Goal: Book appointment/travel/reservation

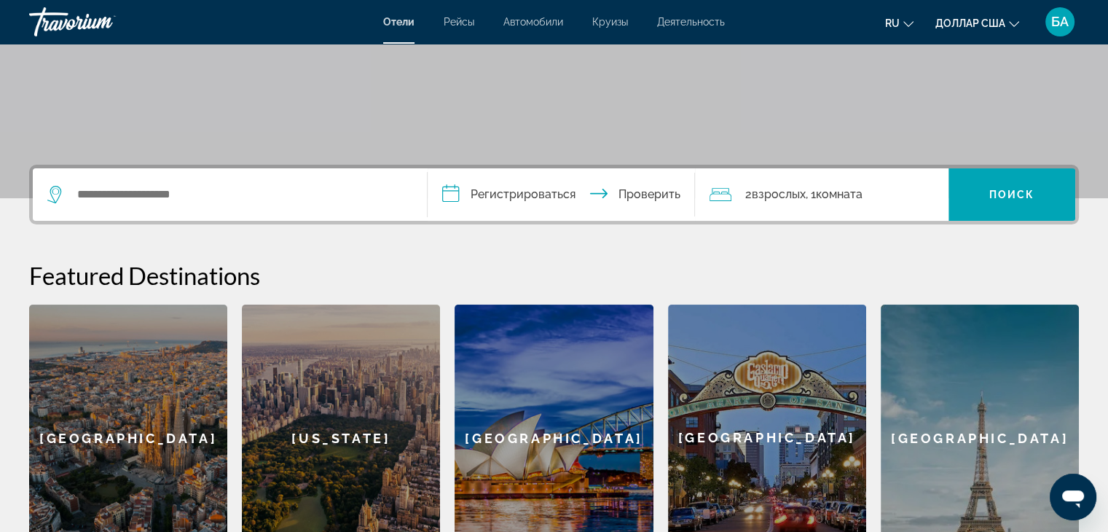
scroll to position [202, 0]
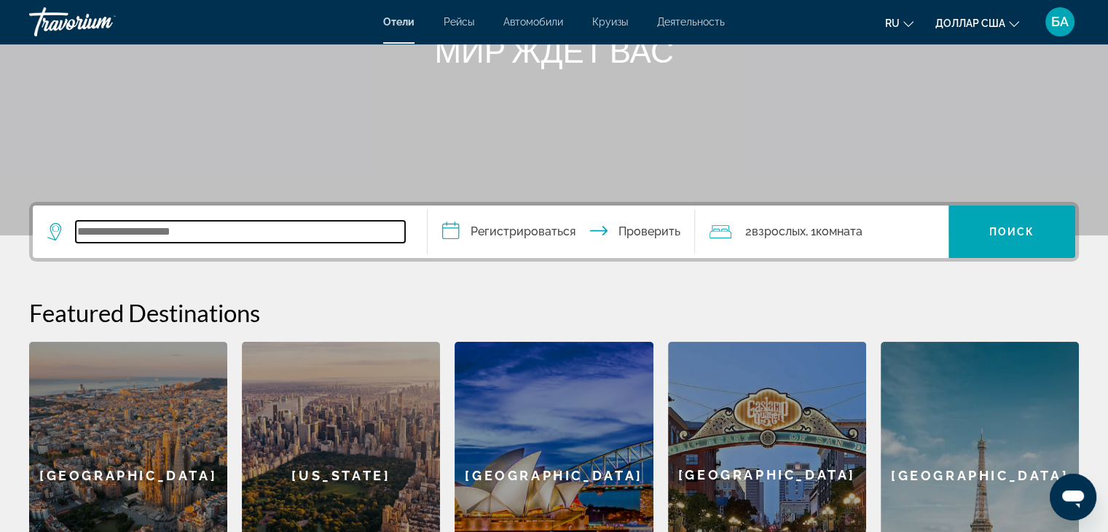
click at [119, 230] on input "Виджет поиска" at bounding box center [240, 232] width 329 height 22
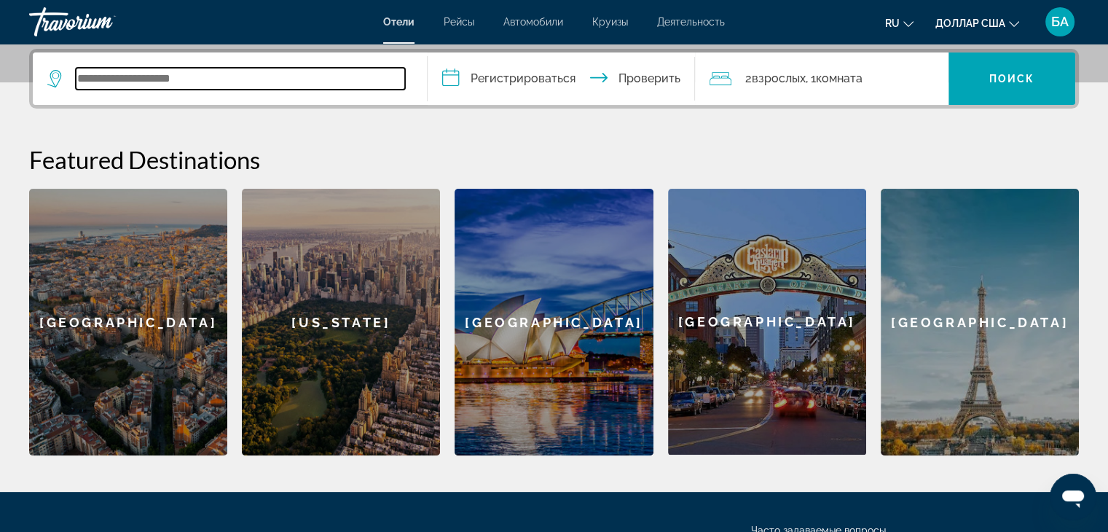
scroll to position [356, 0]
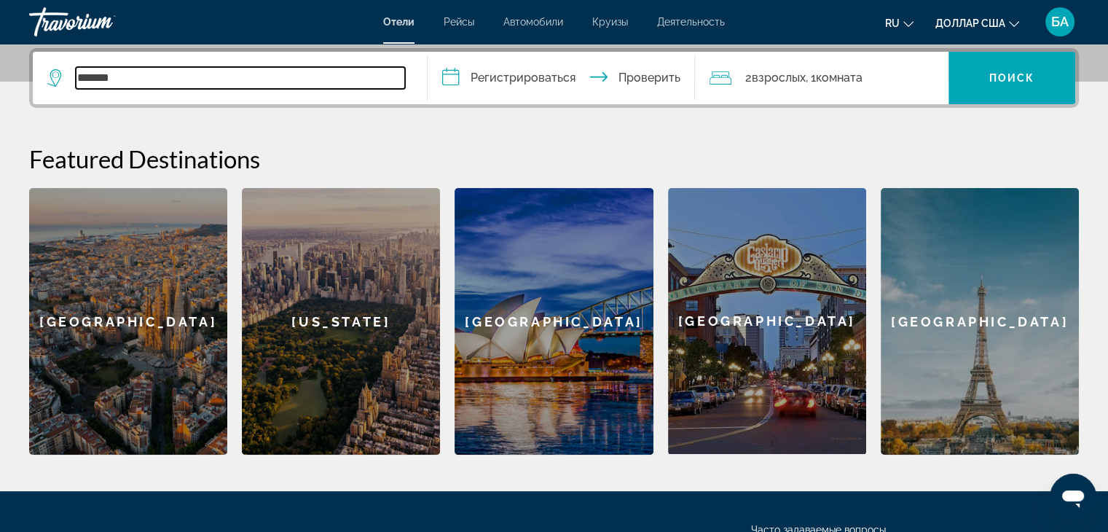
type input "*******"
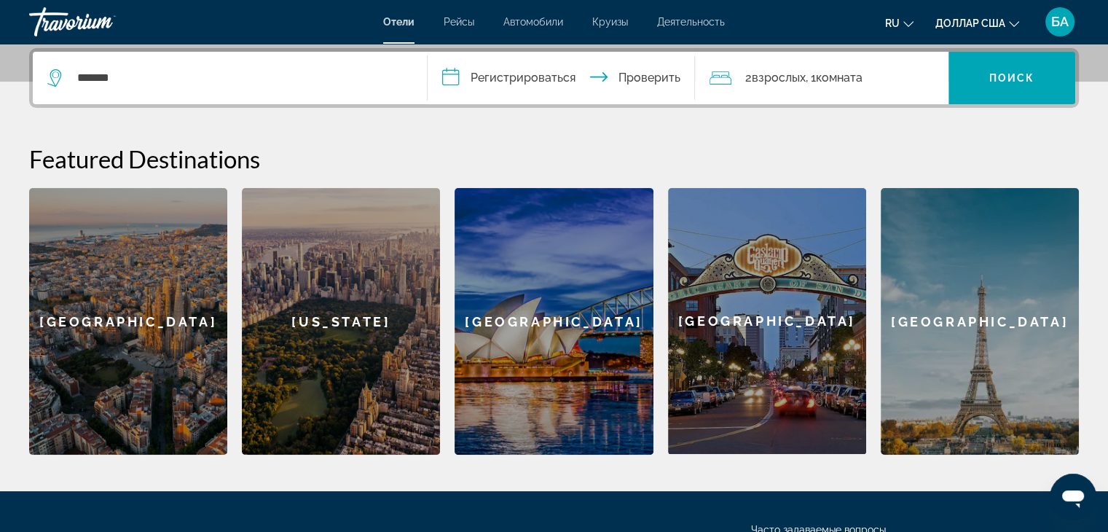
click at [453, 83] on input "**********" at bounding box center [565, 80] width 274 height 57
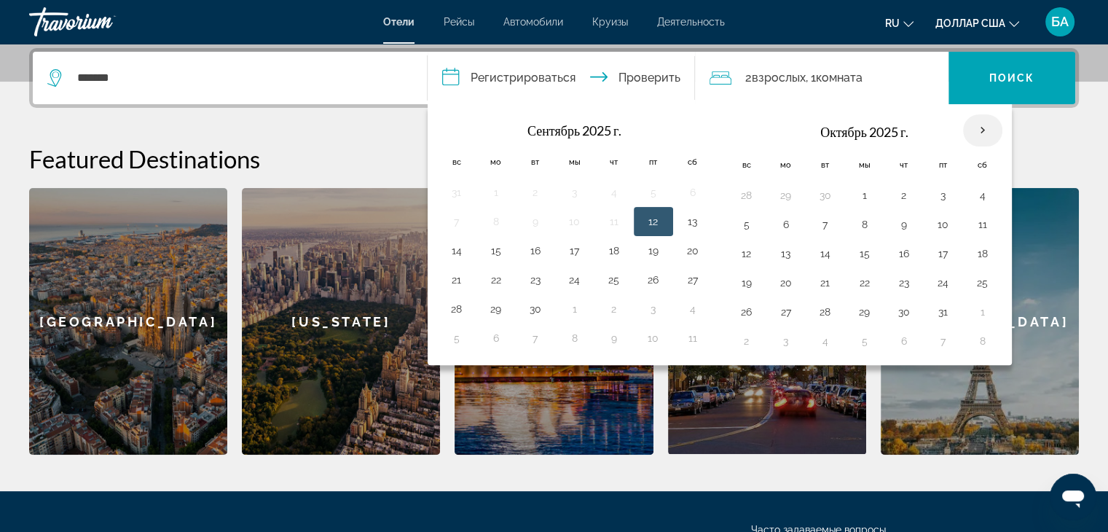
click at [987, 134] on th "В следующем месяце" at bounding box center [982, 130] width 39 height 32
click at [987, 133] on th "В следующем месяце" at bounding box center [982, 130] width 39 height 32
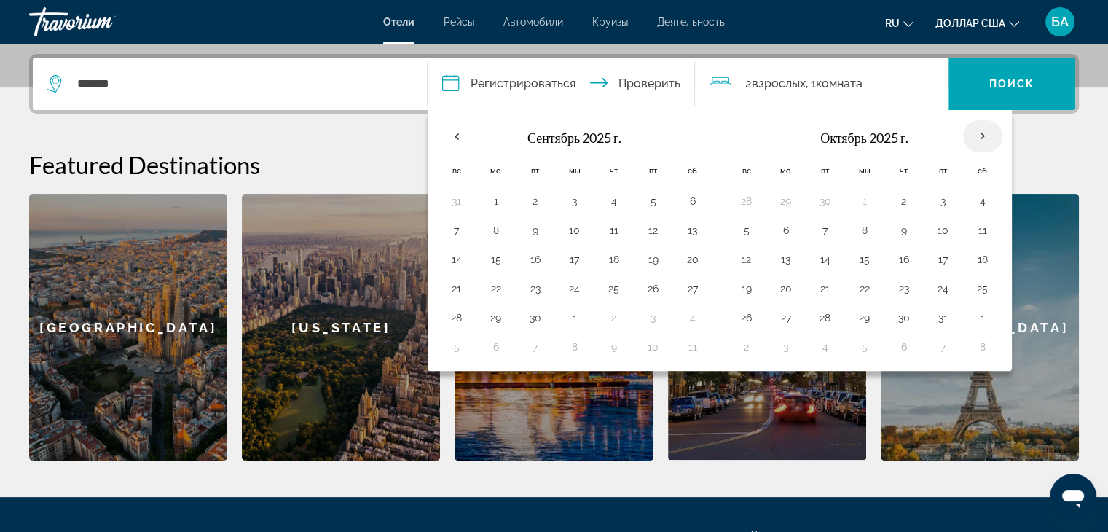
scroll to position [347, 0]
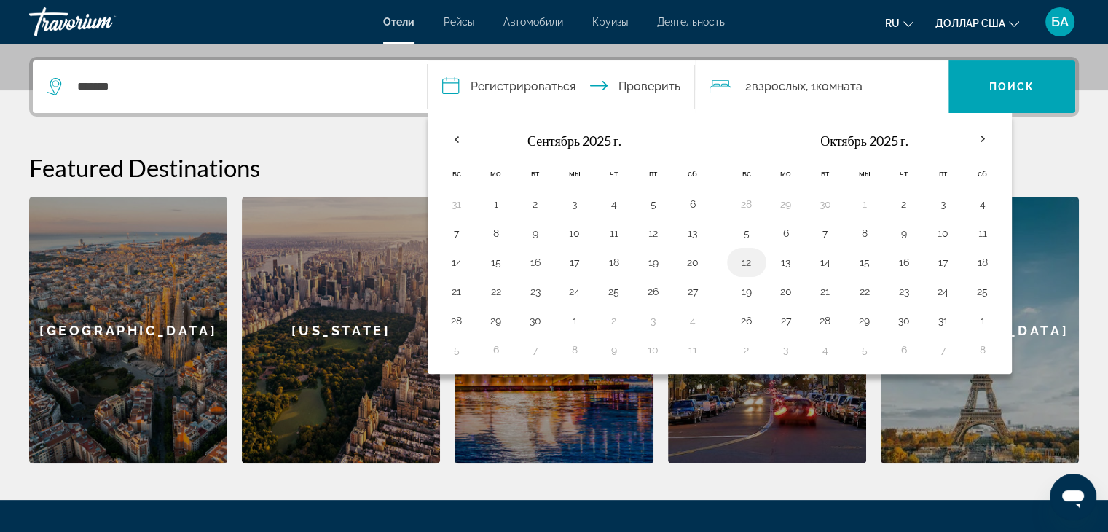
click at [761, 260] on td "12" at bounding box center [746, 262] width 39 height 29
click at [760, 259] on td "12" at bounding box center [746, 262] width 39 height 29
click at [1088, 153] on div "**********" at bounding box center [554, 260] width 1108 height 407
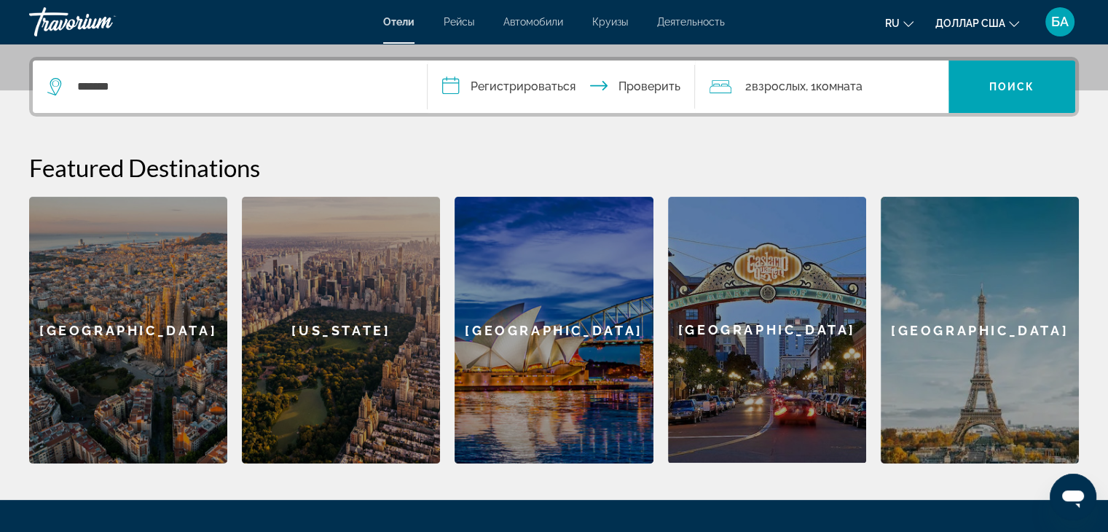
click at [454, 85] on input "**********" at bounding box center [565, 88] width 274 height 57
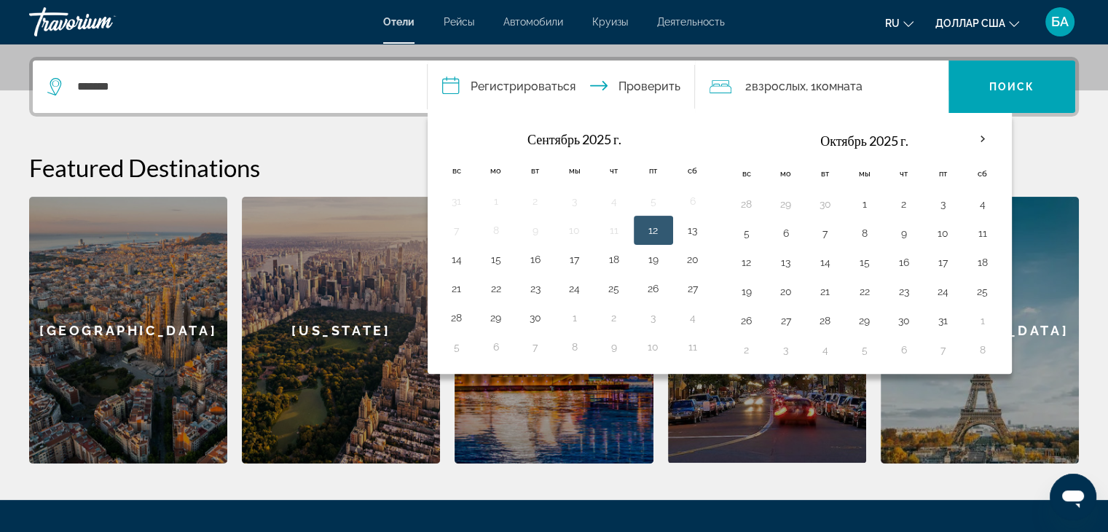
scroll to position [356, 0]
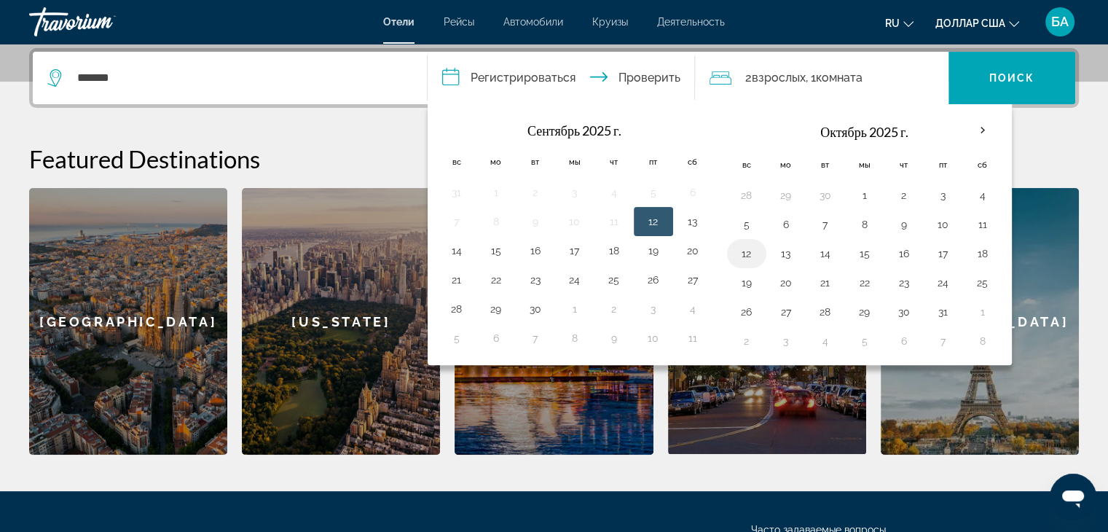
click at [735, 246] on button "12" at bounding box center [746, 253] width 23 height 20
click at [645, 67] on input "**********" at bounding box center [565, 80] width 274 height 57
click at [643, 82] on input "**********" at bounding box center [565, 80] width 274 height 57
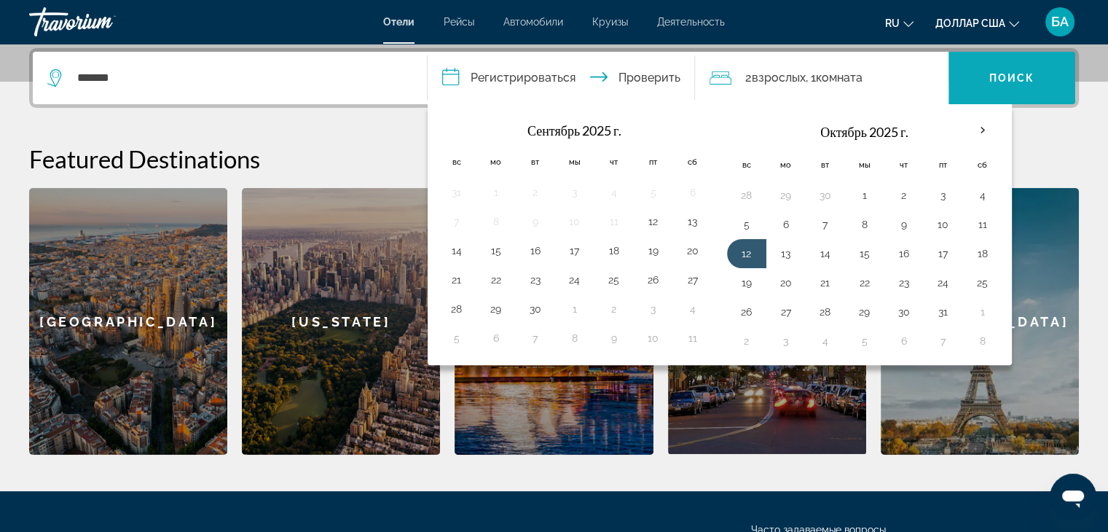
click at [985, 85] on span "Виджет поиска" at bounding box center [1012, 77] width 127 height 35
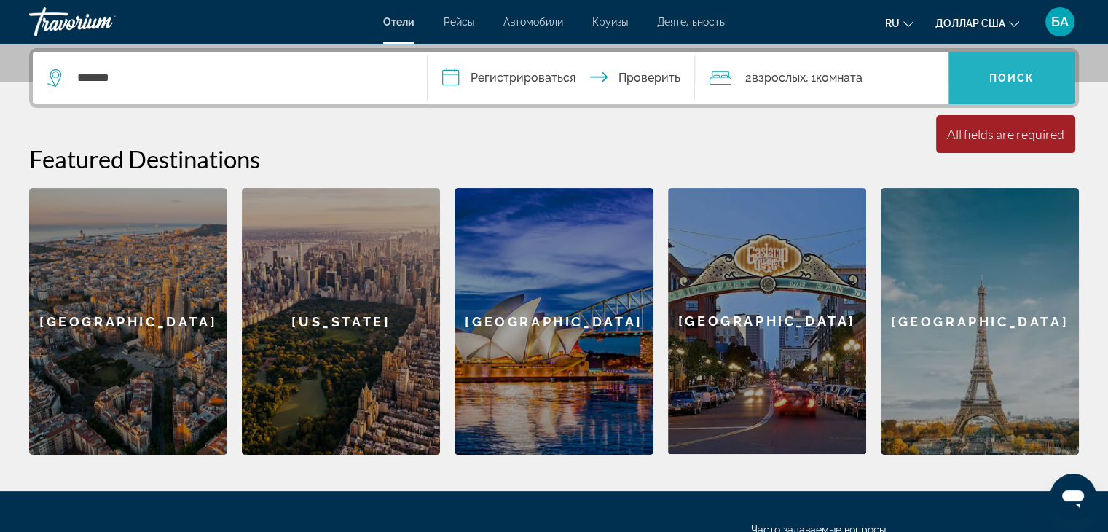
click at [985, 85] on span "Виджет поиска" at bounding box center [1012, 77] width 127 height 35
click at [601, 73] on input "**********" at bounding box center [565, 80] width 274 height 57
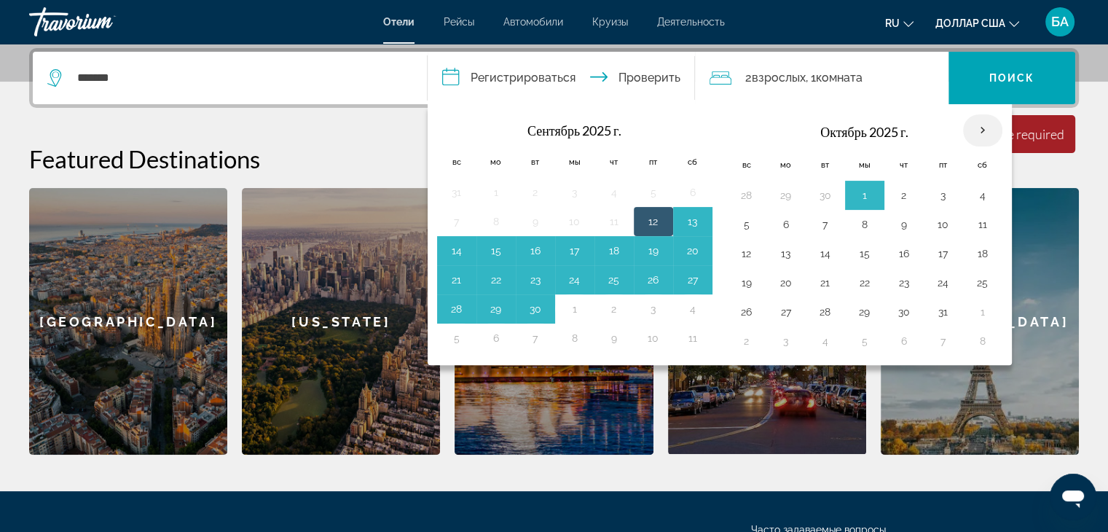
click at [972, 123] on th "В следующем месяце" at bounding box center [982, 130] width 39 height 32
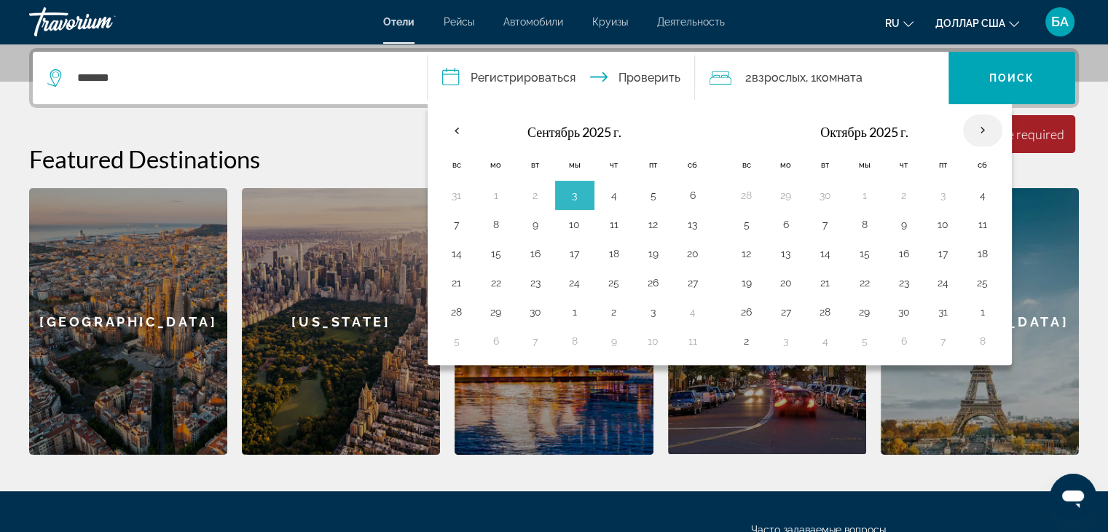
click at [972, 123] on th "В следующем месяце" at bounding box center [982, 130] width 39 height 32
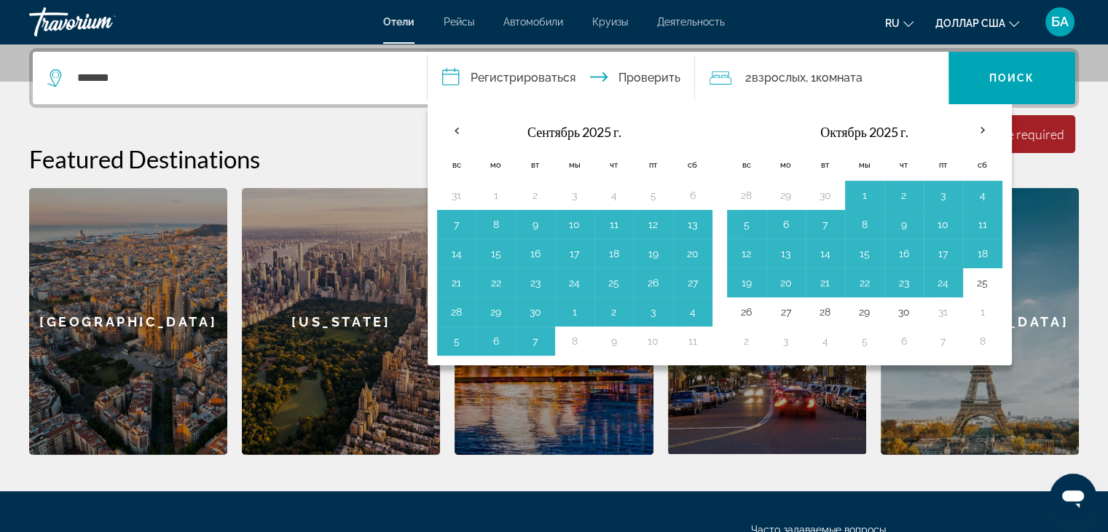
click at [1065, 285] on div "Paris" at bounding box center [980, 321] width 198 height 267
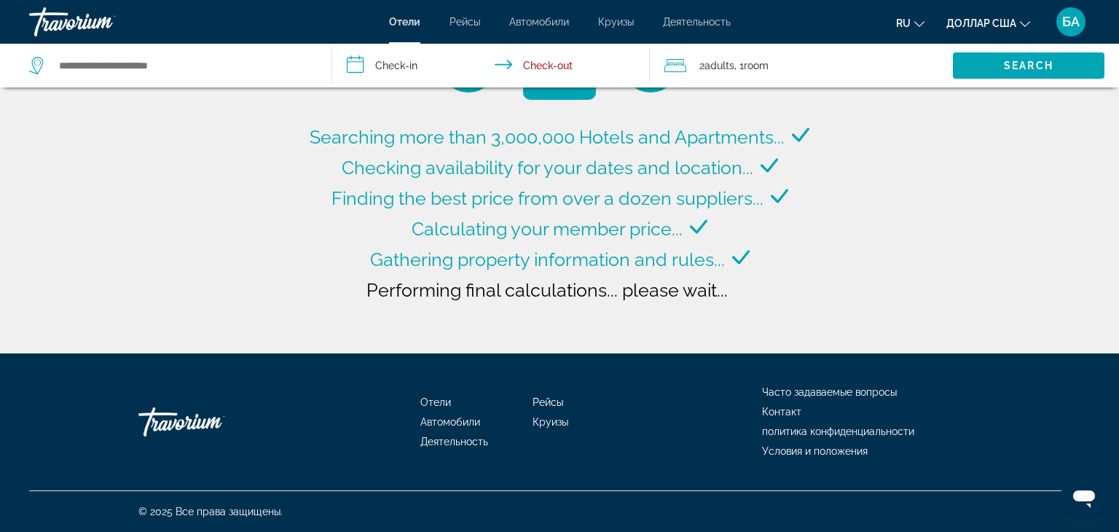
type input "**********"
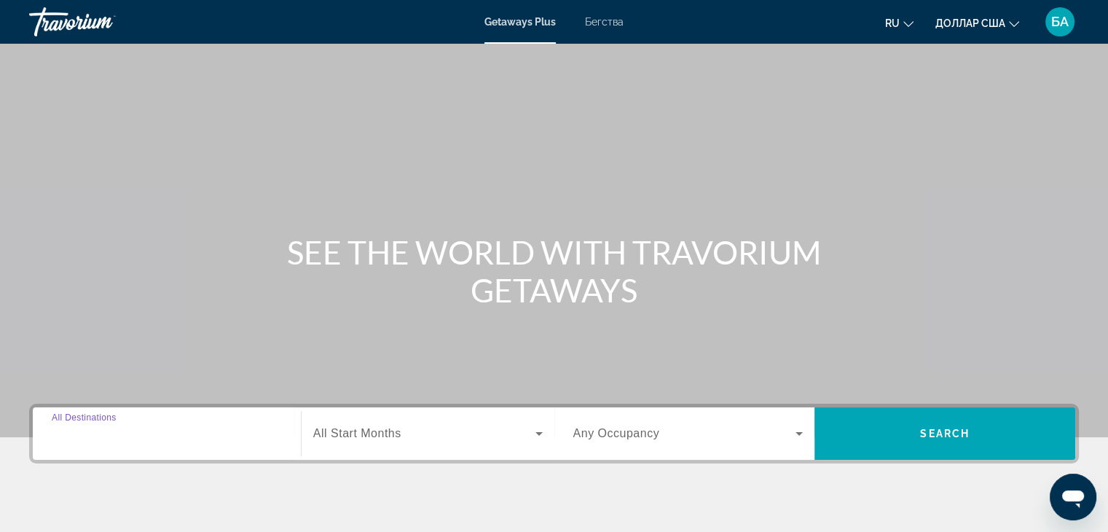
click at [130, 439] on input "Destination All Destinations" at bounding box center [167, 434] width 230 height 17
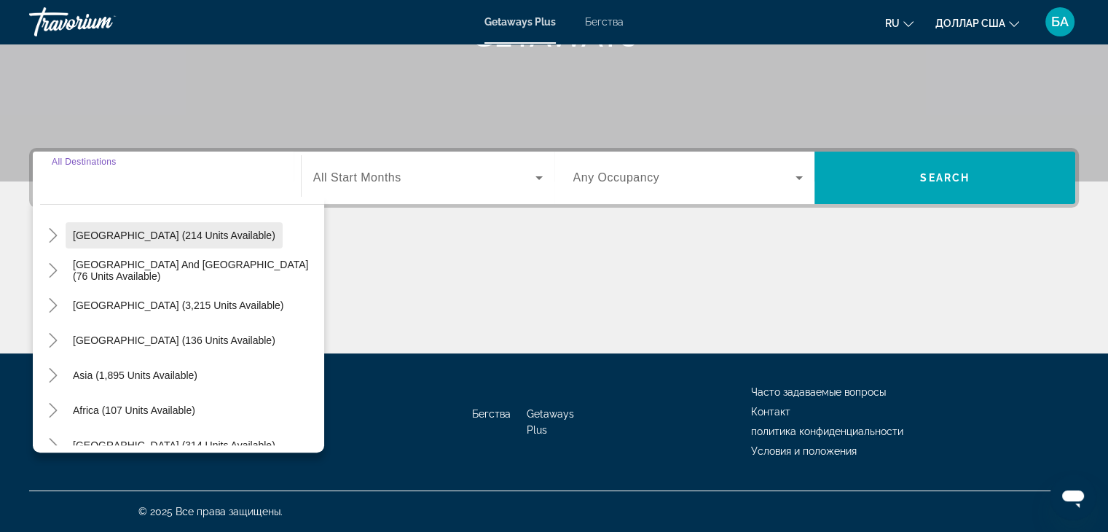
scroll to position [236, 0]
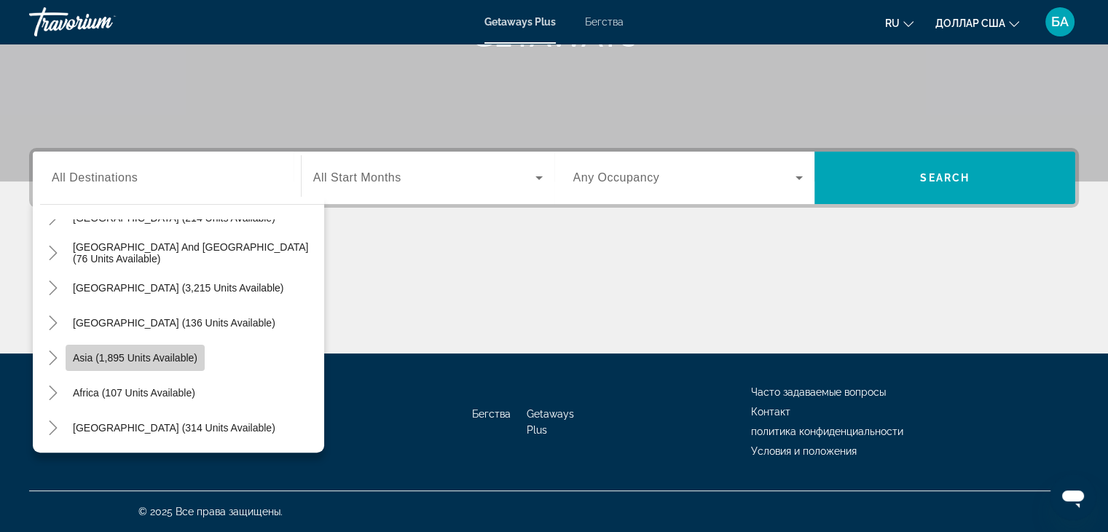
click at [169, 358] on span "Asia (1,895 units available)" at bounding box center [135, 358] width 125 height 12
type input "**********"
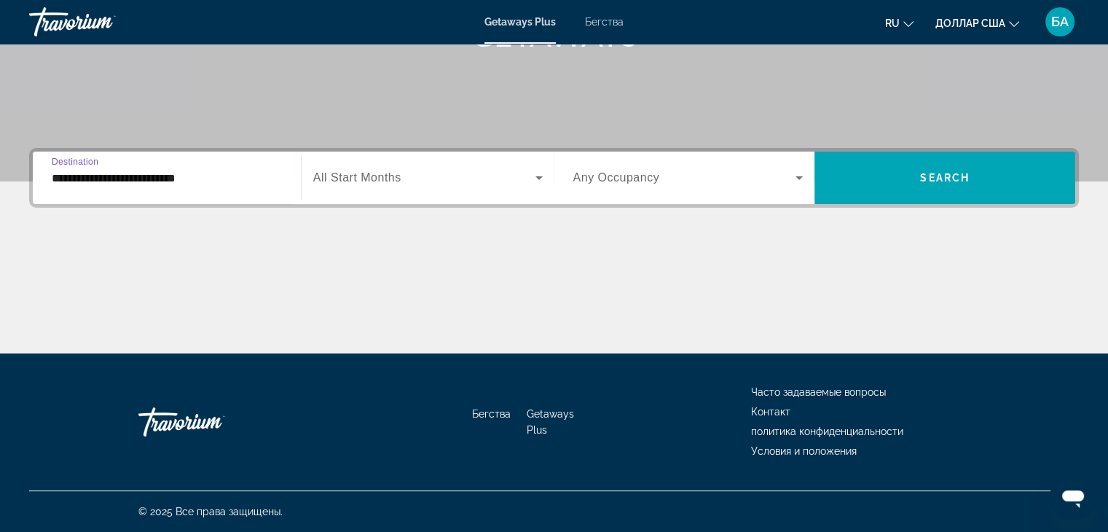
click at [536, 181] on icon "Виджет поиска" at bounding box center [538, 177] width 17 height 17
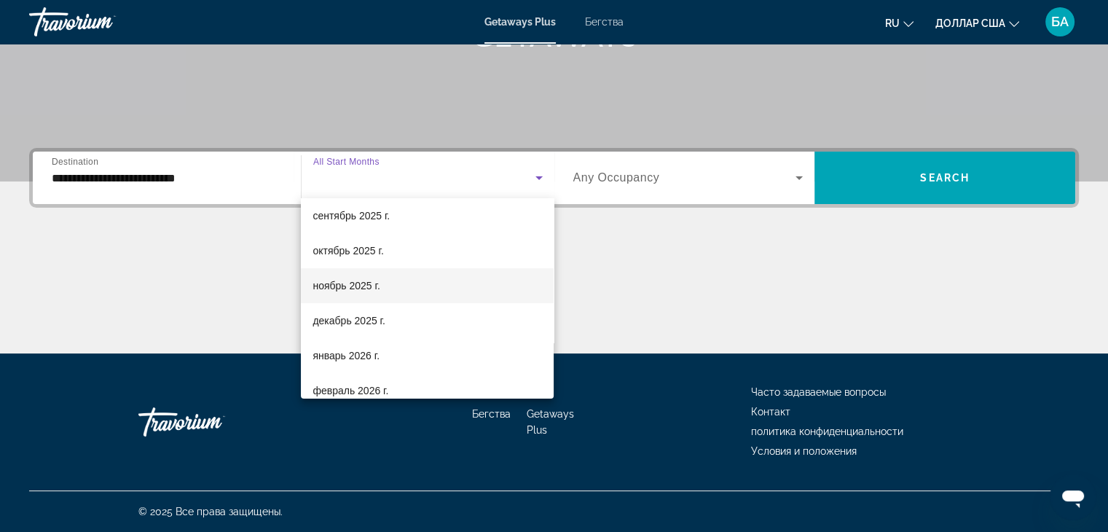
scroll to position [73, 0]
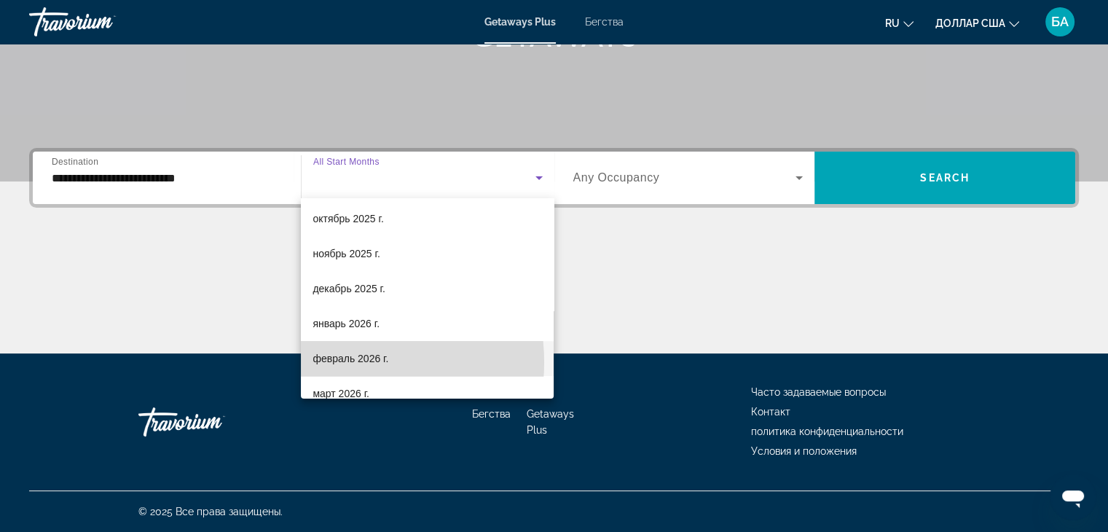
click at [334, 362] on font "февраль 2026 г." at bounding box center [351, 359] width 76 height 12
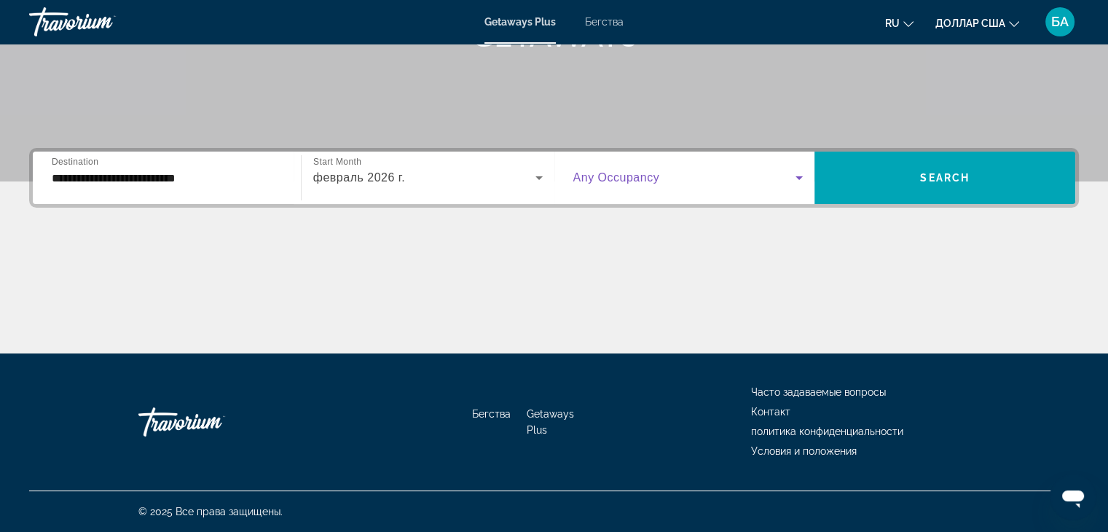
click at [792, 172] on icon "Виджет поиска" at bounding box center [799, 177] width 17 height 17
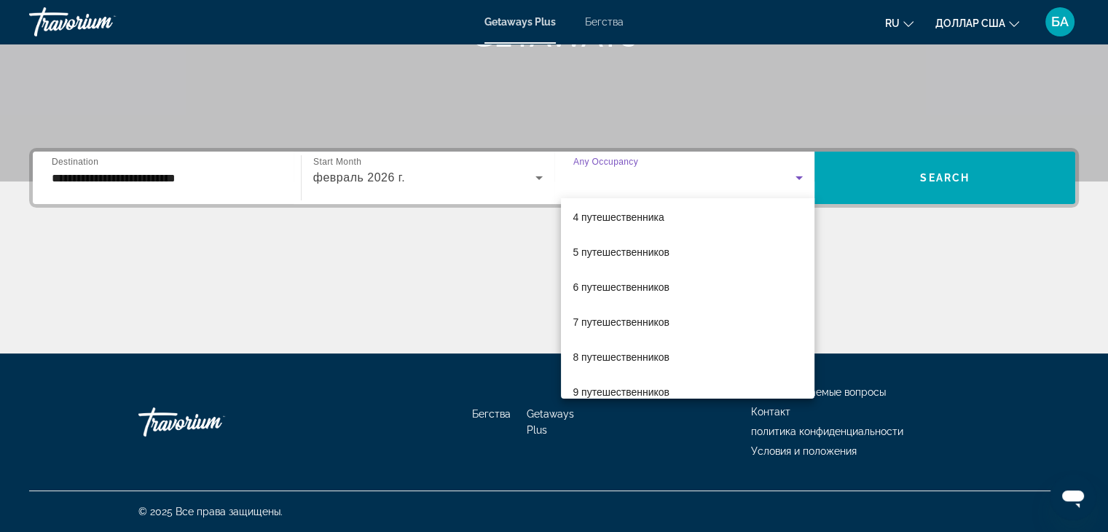
scroll to position [146, 0]
click at [643, 254] on font "6 путешественников" at bounding box center [621, 251] width 97 height 12
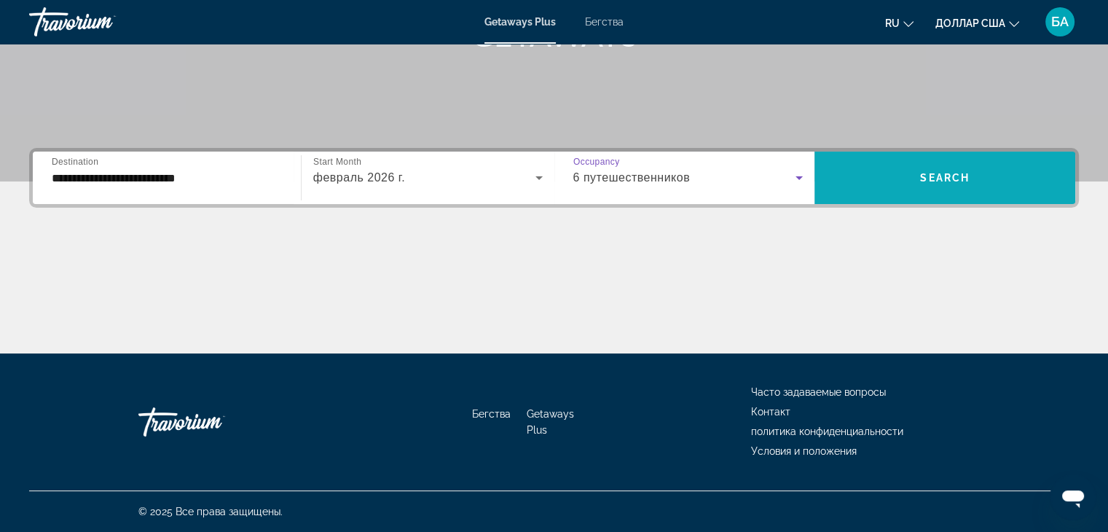
click at [974, 170] on span "Виджет поиска" at bounding box center [945, 177] width 261 height 35
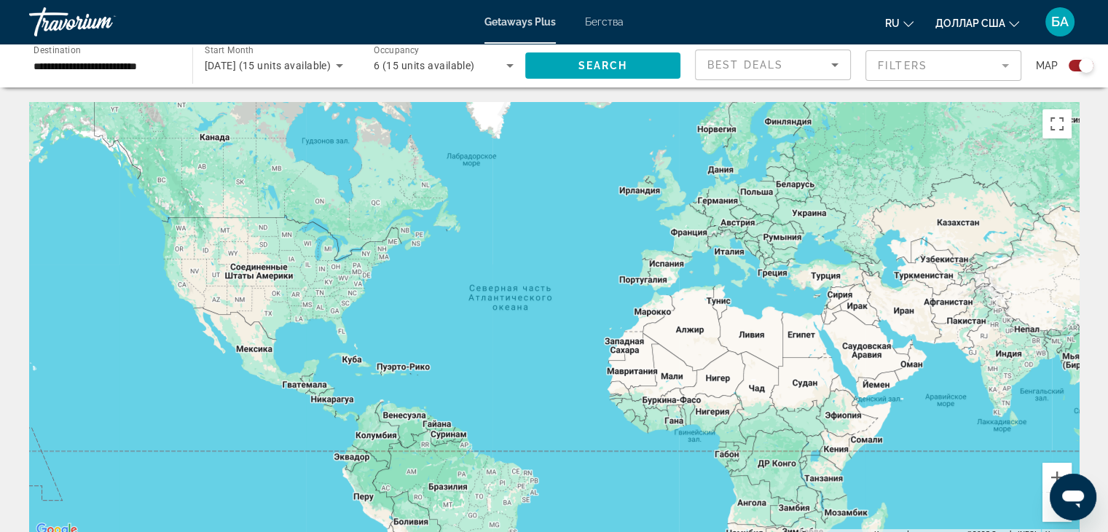
click at [1008, 61] on mat-form-field "Filters" at bounding box center [944, 65] width 156 height 31
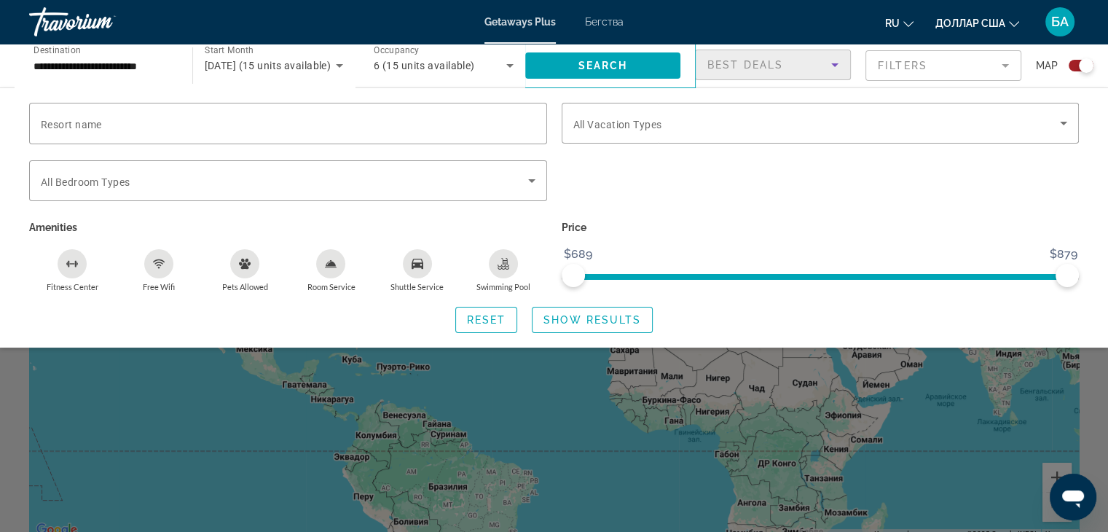
click at [820, 66] on div "Best Deals" at bounding box center [769, 64] width 124 height 17
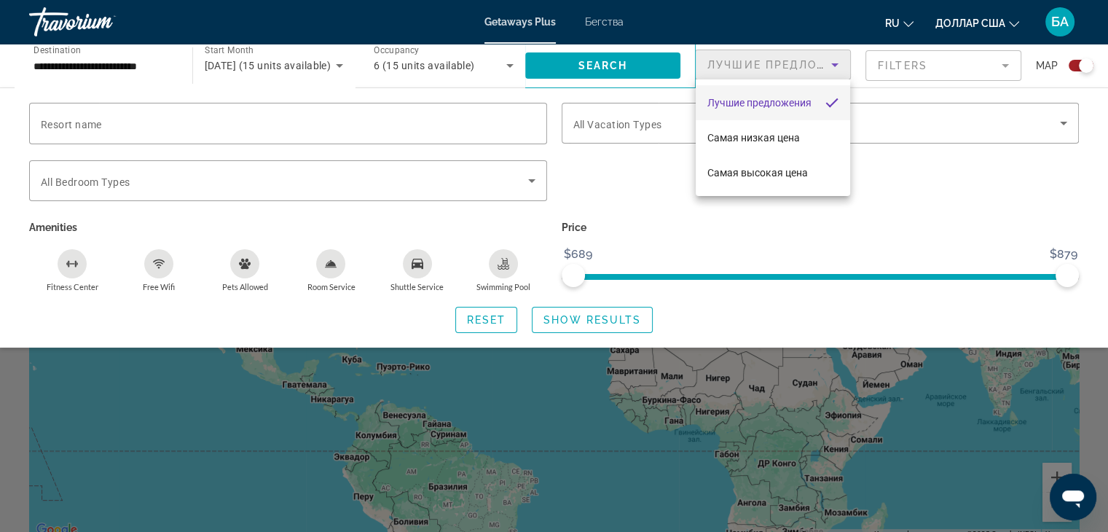
click at [1001, 63] on div at bounding box center [554, 266] width 1108 height 532
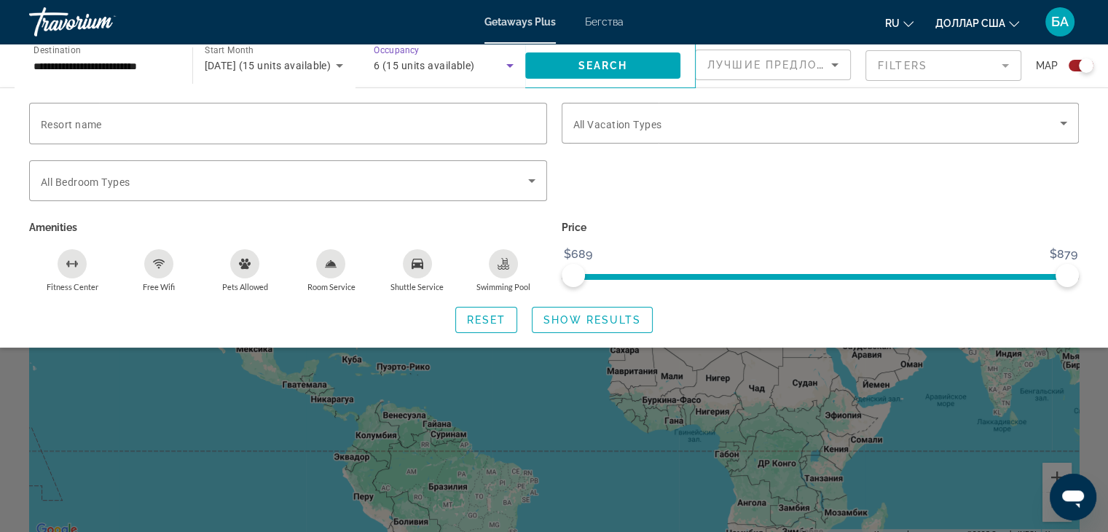
click at [509, 62] on icon "Search widget" at bounding box center [509, 65] width 17 height 17
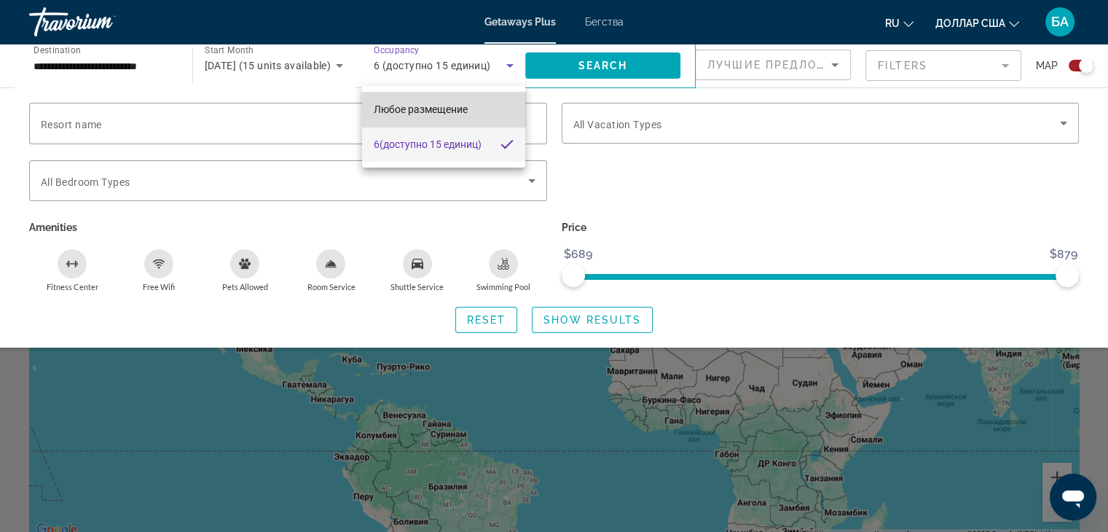
click at [504, 109] on mat-option "Любое размещение" at bounding box center [443, 109] width 163 height 35
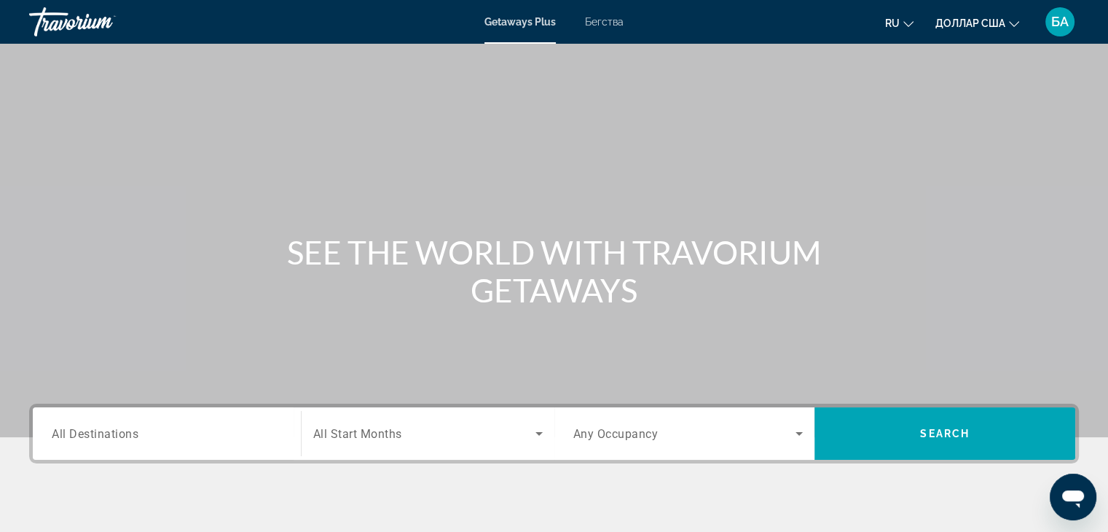
click at [203, 420] on div "Search widget" at bounding box center [167, 434] width 230 height 42
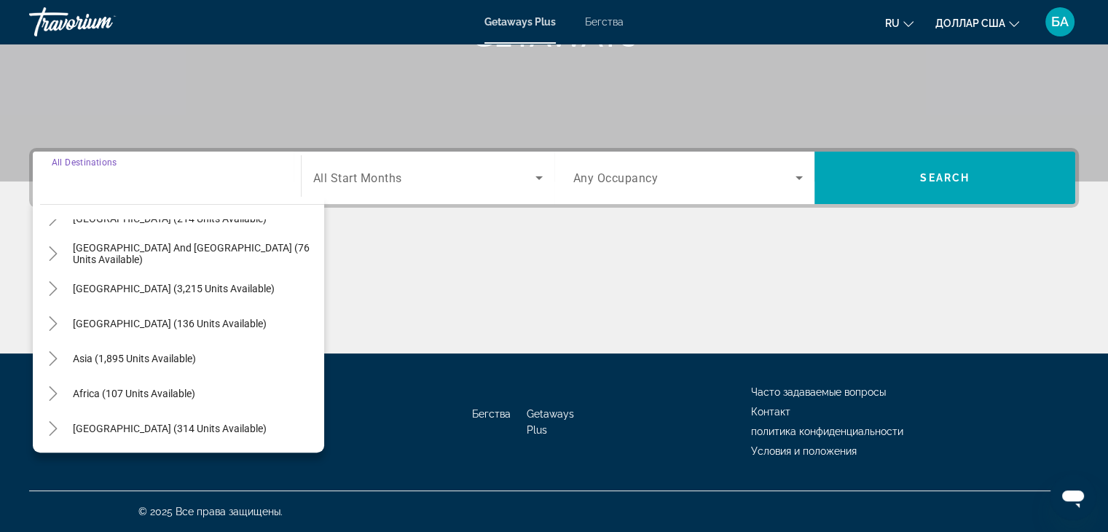
scroll to position [236, 0]
click at [189, 368] on span "Search widget" at bounding box center [135, 357] width 138 height 35
type input "**********"
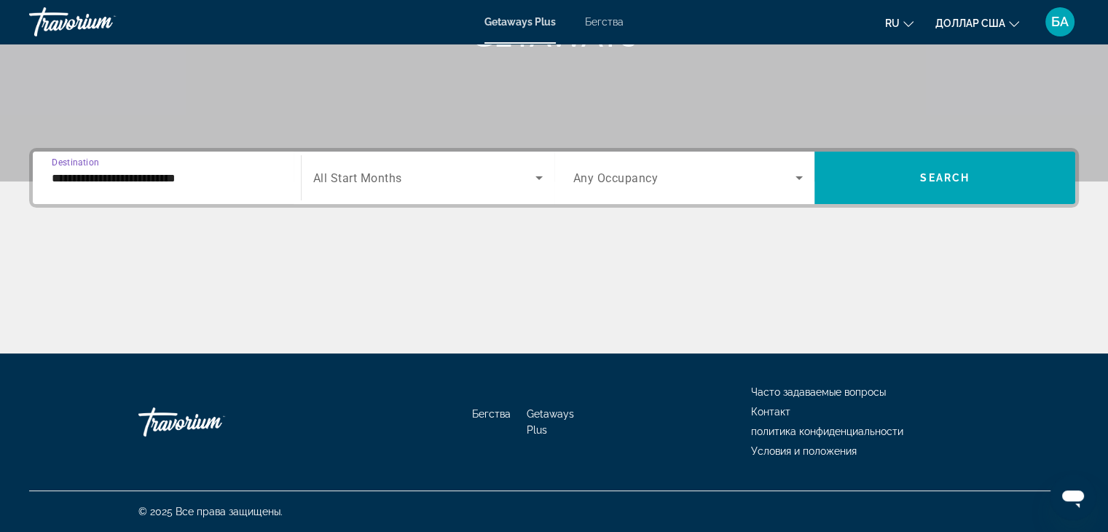
click at [534, 173] on icon "Search widget" at bounding box center [538, 177] width 17 height 17
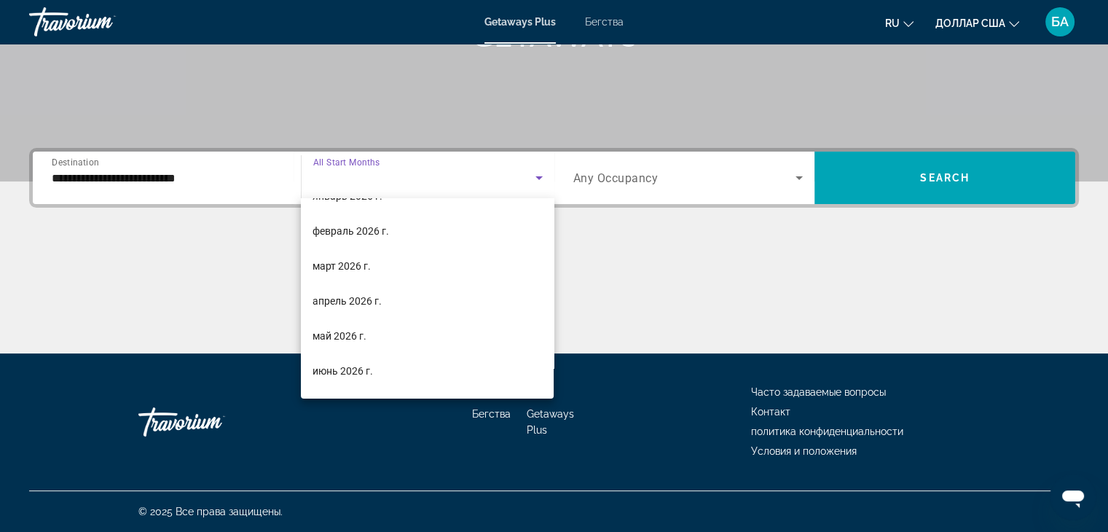
scroll to position [219, 0]
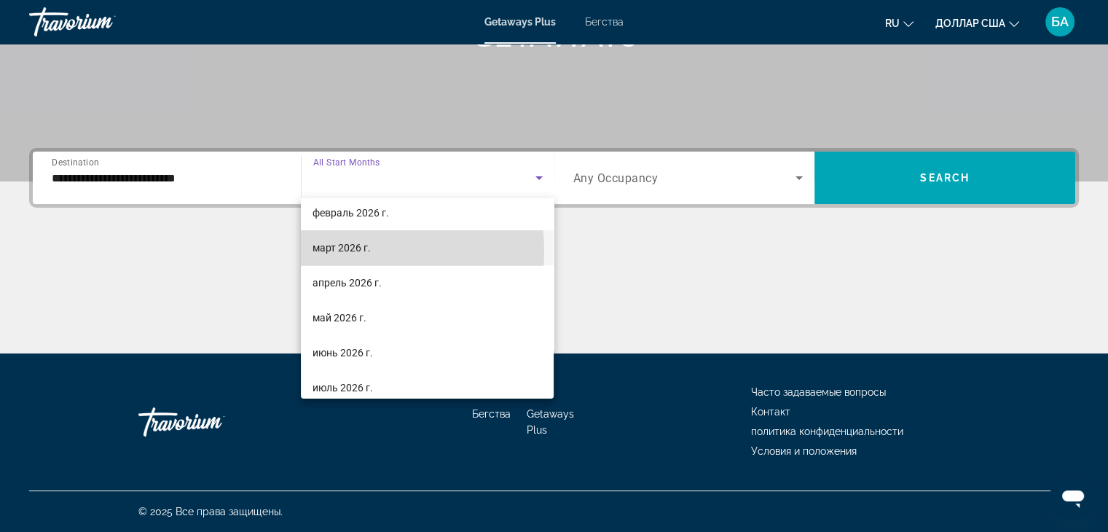
click at [344, 251] on font "март 2026 г." at bounding box center [342, 248] width 58 height 12
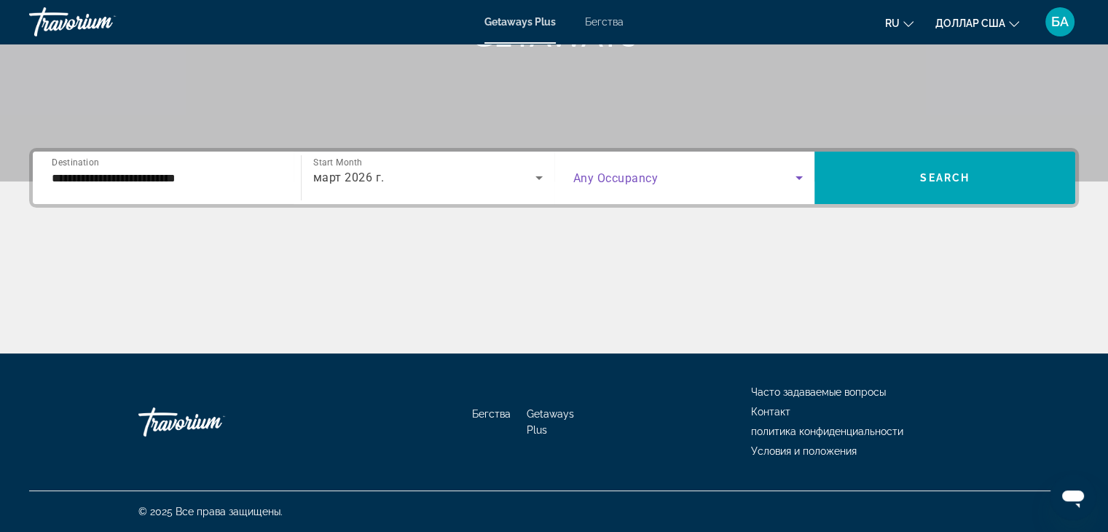
click at [800, 179] on icon "Search widget" at bounding box center [799, 178] width 7 height 4
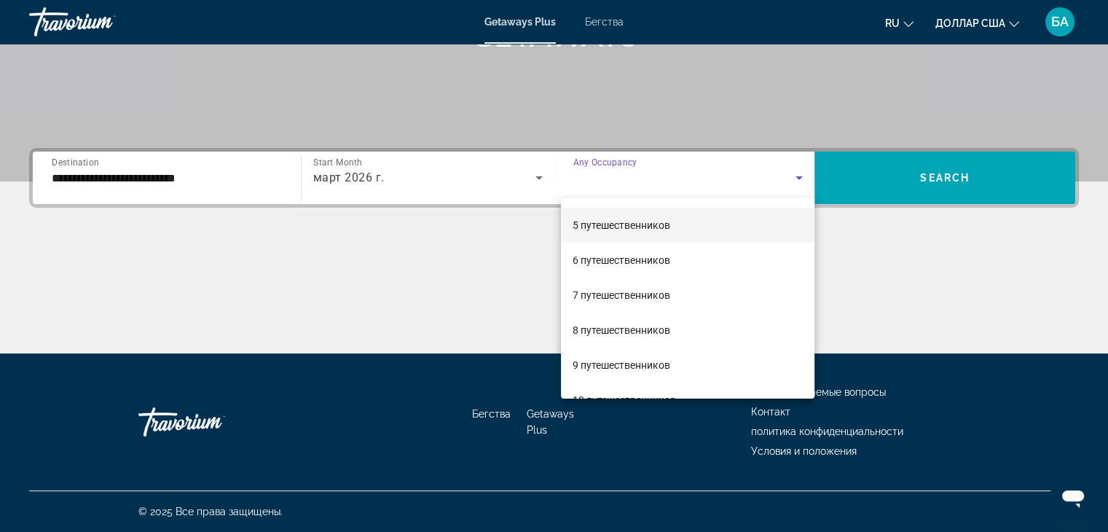
scroll to position [146, 0]
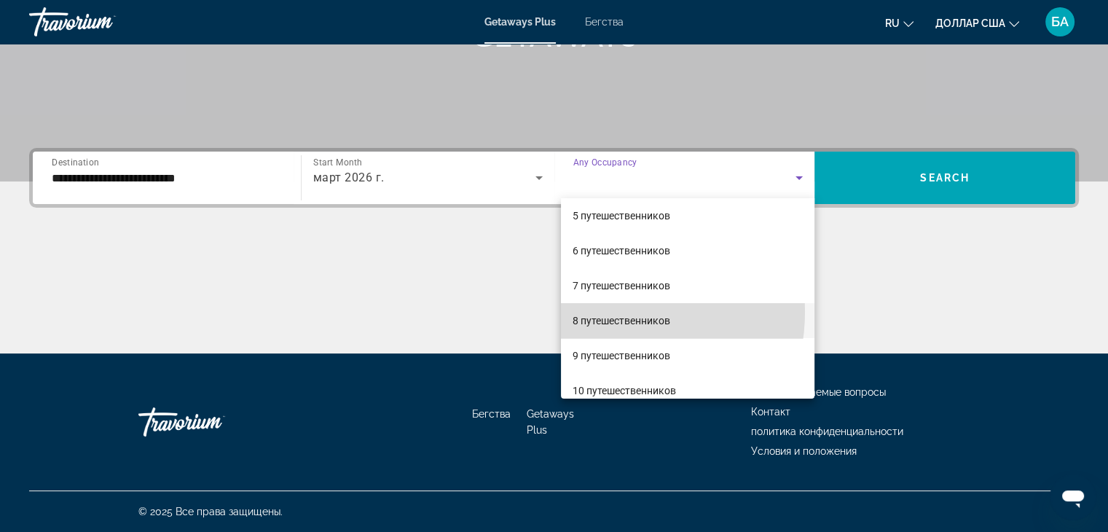
click at [593, 312] on span "8 путешественников" at bounding box center [622, 320] width 98 height 17
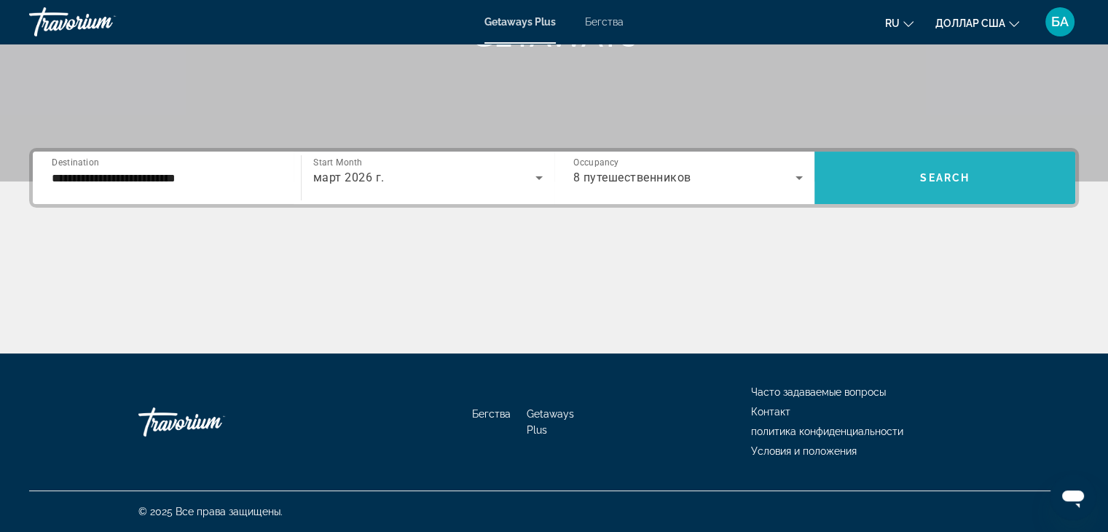
click at [946, 200] on span "Search widget" at bounding box center [945, 178] width 261 height 52
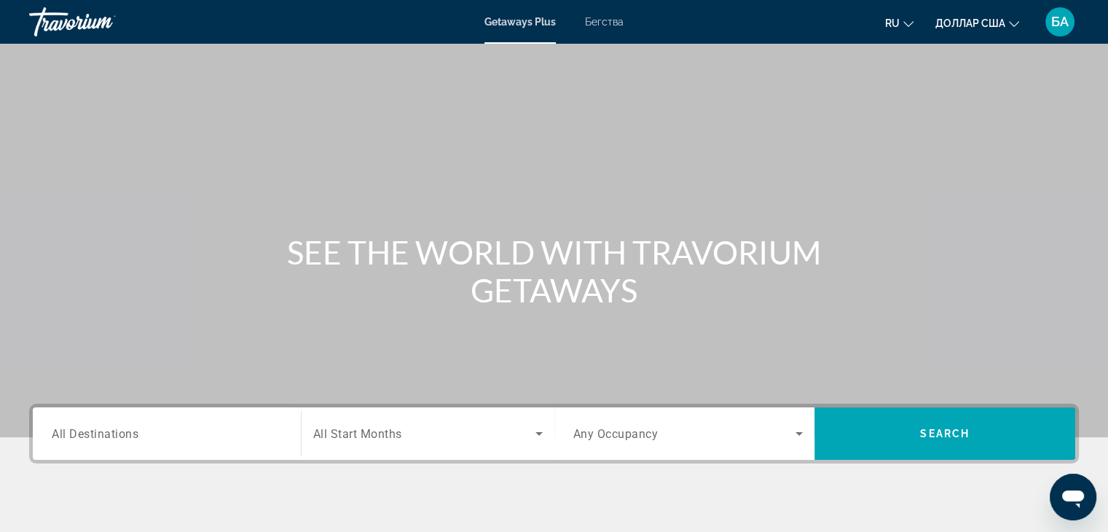
click at [184, 431] on input "Destination All Destinations" at bounding box center [167, 434] width 230 height 17
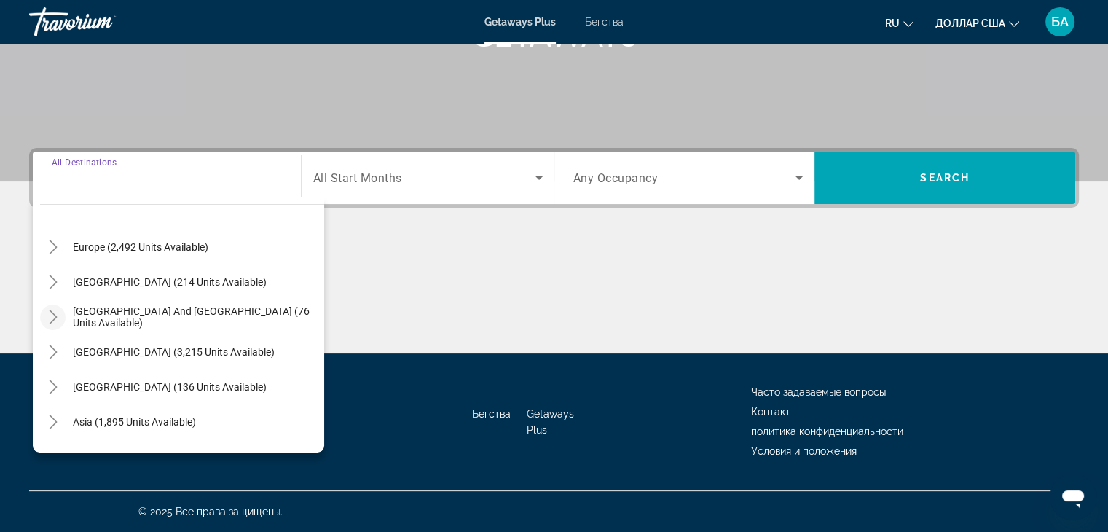
scroll to position [219, 0]
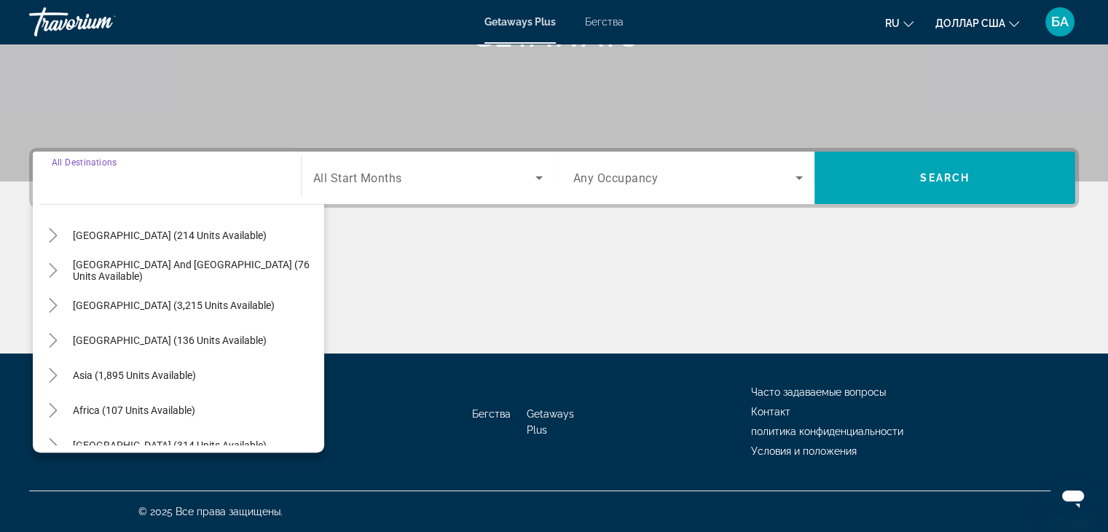
click at [115, 375] on span "Asia (1,895 units available)" at bounding box center [134, 375] width 123 height 12
type input "**********"
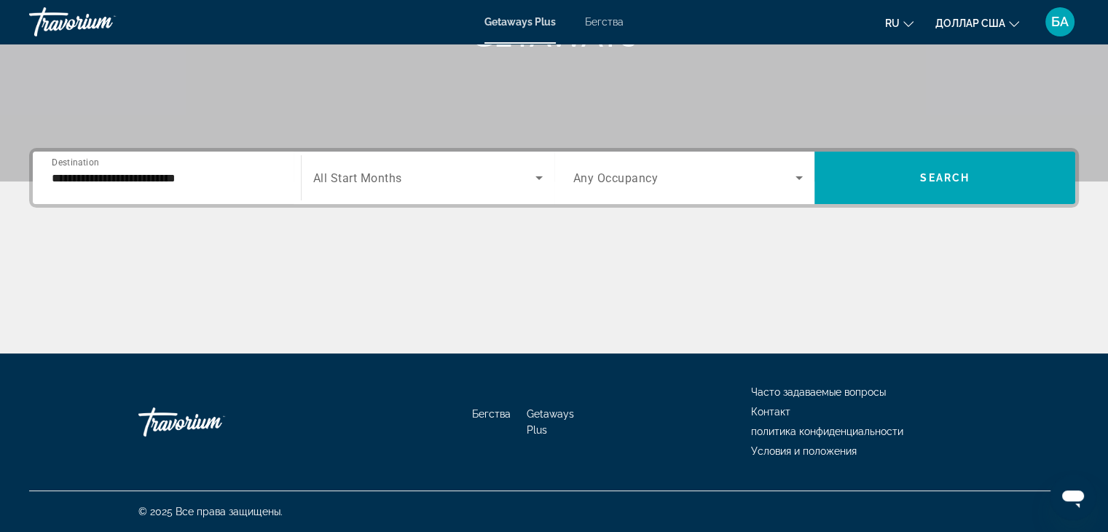
click at [544, 164] on div "Start Month All Start Months" at bounding box center [428, 177] width 253 height 41
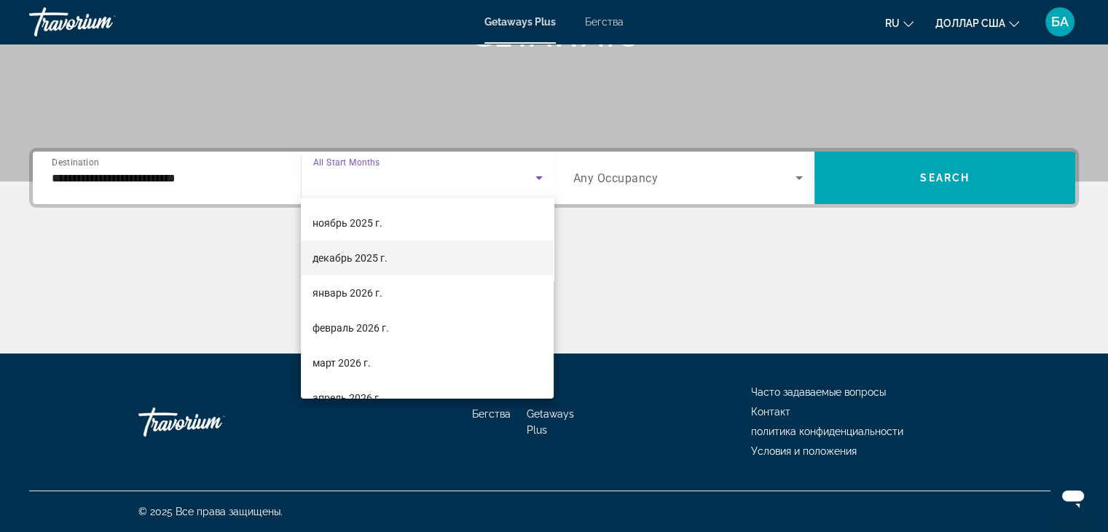
scroll to position [146, 0]
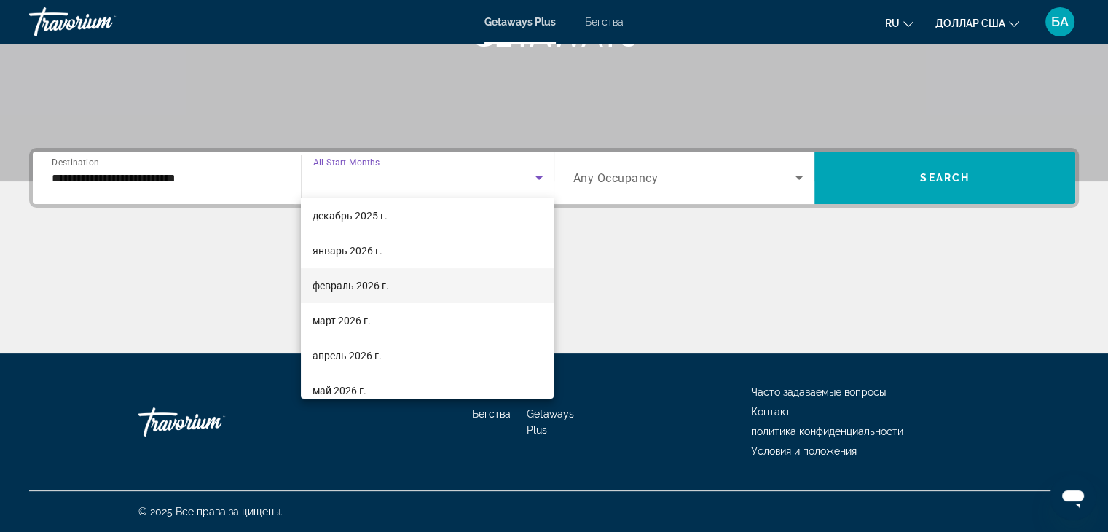
click at [337, 283] on font "февраль 2026 г." at bounding box center [351, 286] width 77 height 12
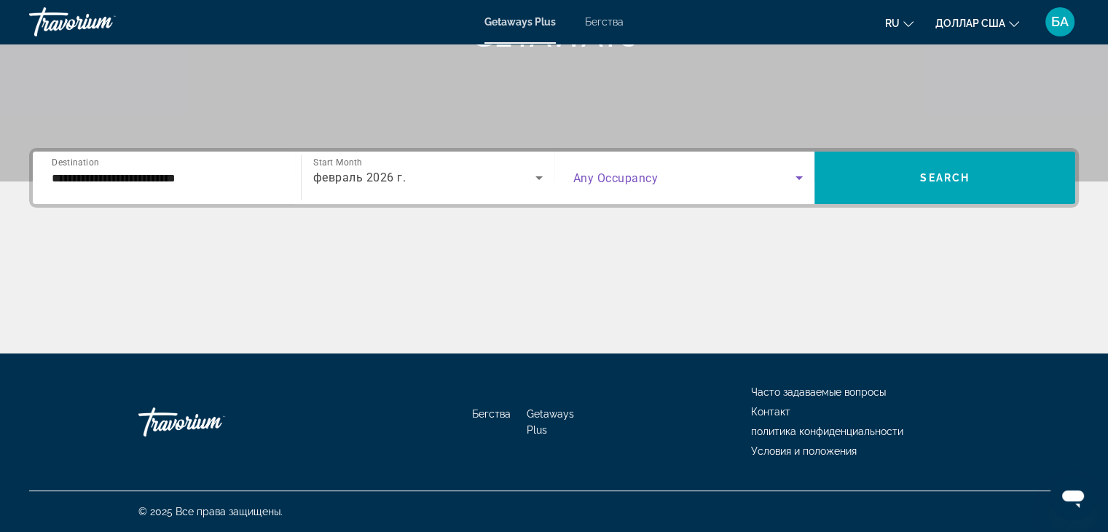
click at [801, 179] on icon "Search widget" at bounding box center [799, 177] width 17 height 17
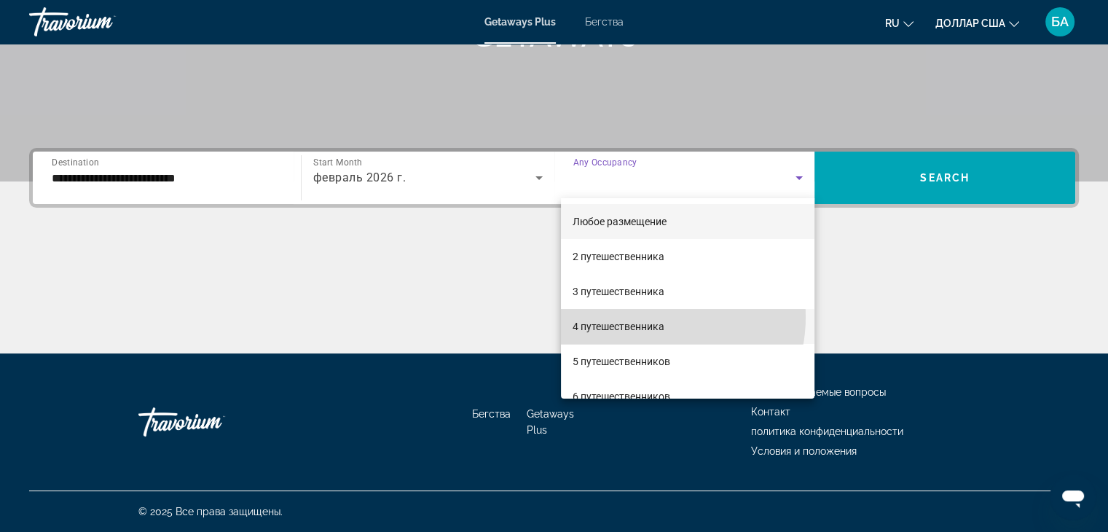
click at [647, 318] on span "4 путешественника" at bounding box center [619, 326] width 92 height 17
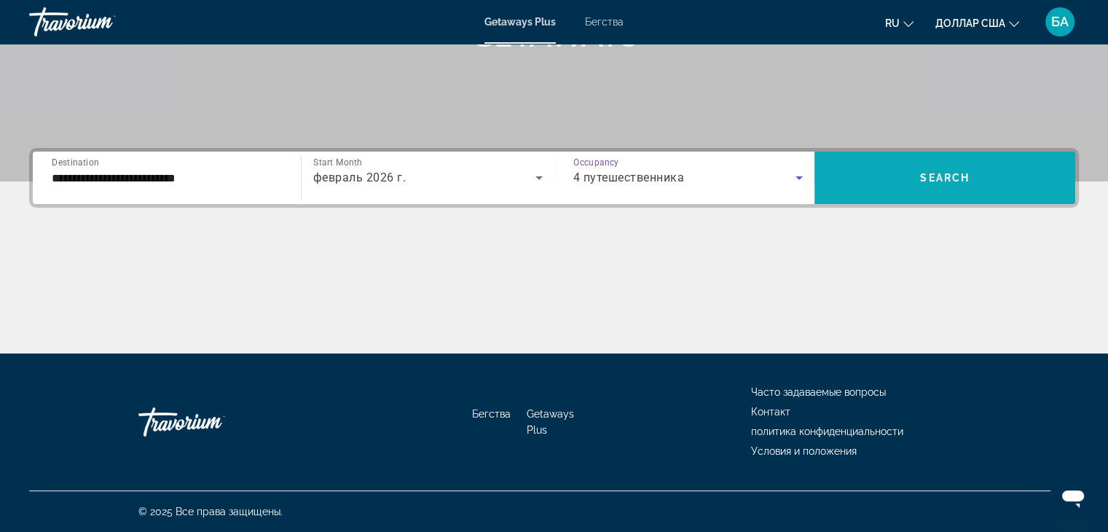
click at [889, 176] on span "Search widget" at bounding box center [945, 177] width 261 height 35
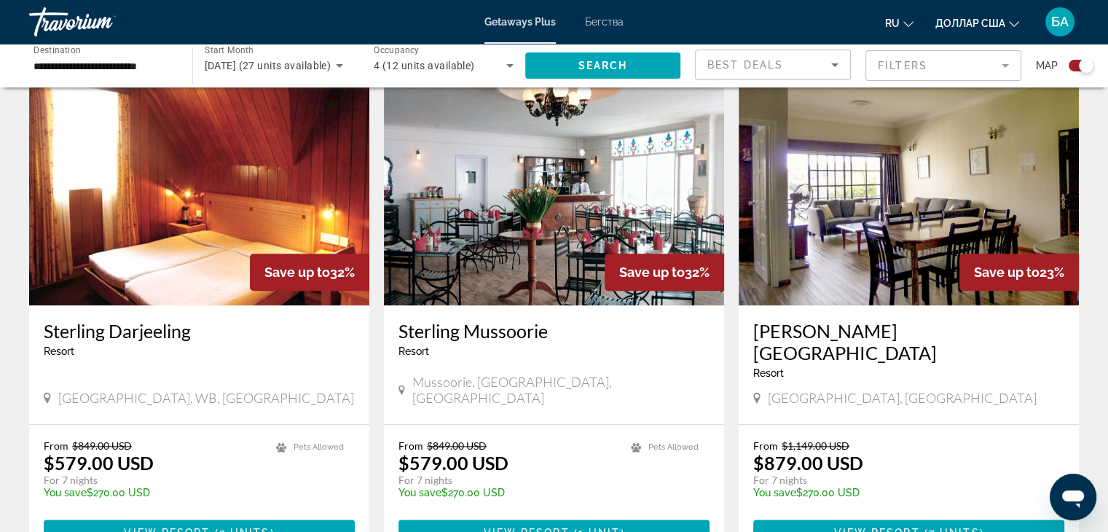
scroll to position [1676, 0]
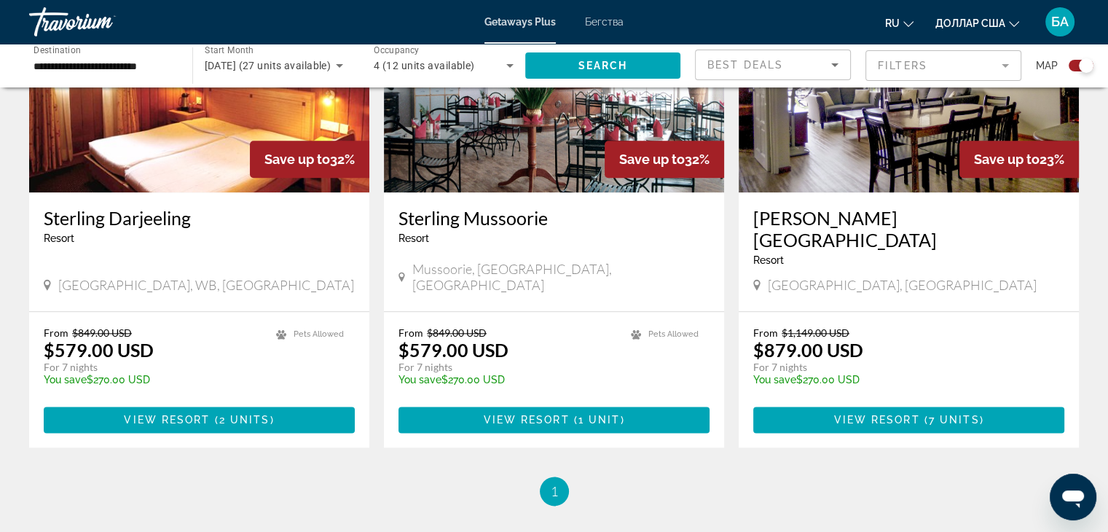
click at [553, 483] on span "1" at bounding box center [554, 491] width 7 height 16
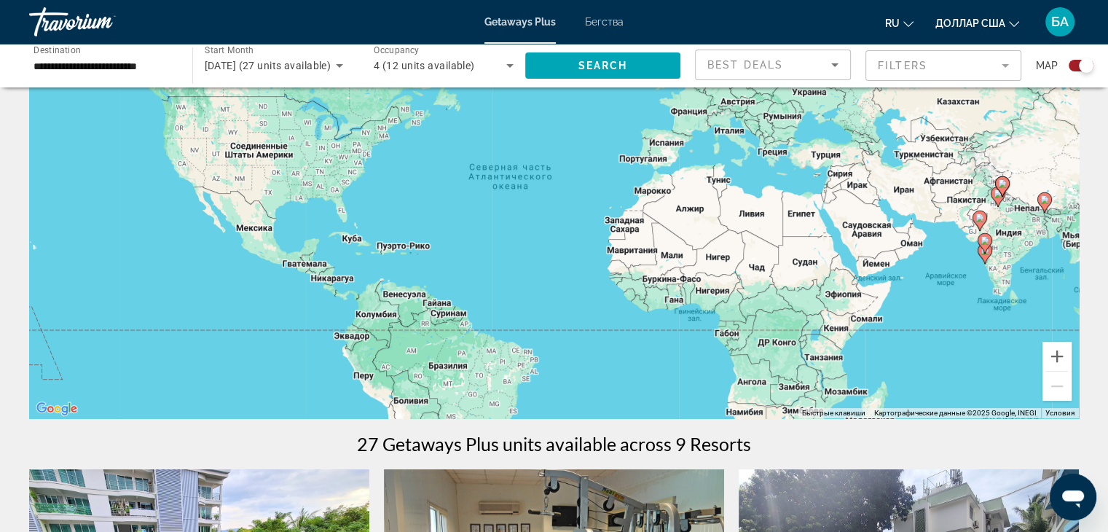
scroll to position [0, 0]
